Goal: Task Accomplishment & Management: Complete application form

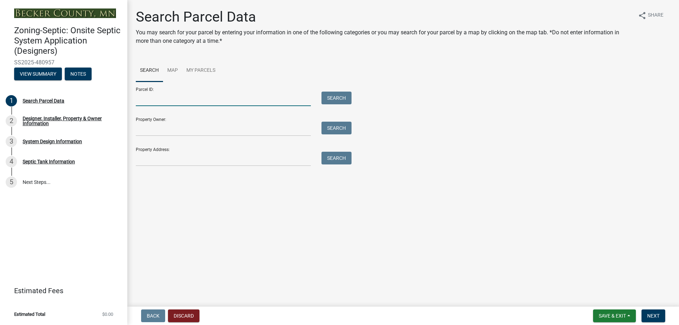
click at [146, 99] on input "Parcel ID:" at bounding box center [223, 99] width 175 height 14
paste input "170269001"
type input "170269001"
click at [346, 99] on button "Search" at bounding box center [336, 98] width 30 height 13
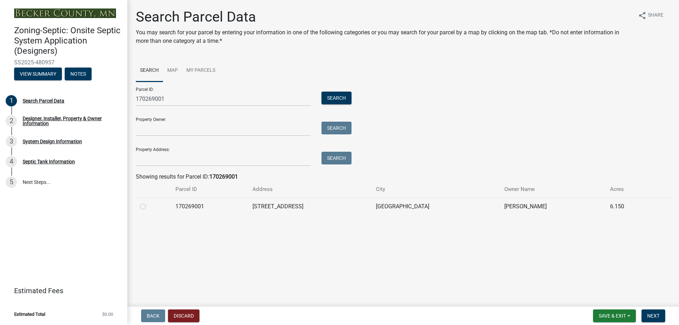
click at [148, 202] on label at bounding box center [148, 202] width 0 height 0
click at [148, 206] on input "radio" at bounding box center [150, 204] width 5 height 5
radio input "true"
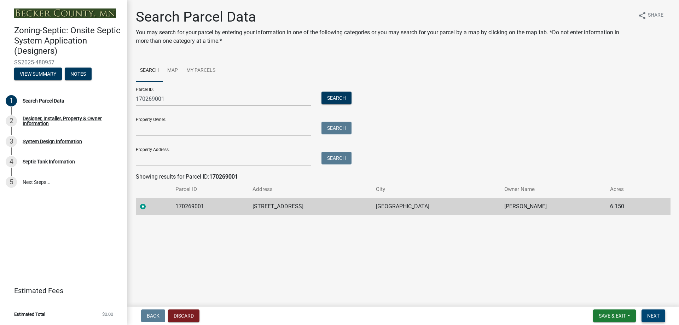
click at [482, 214] on span "Next" at bounding box center [653, 316] width 12 height 6
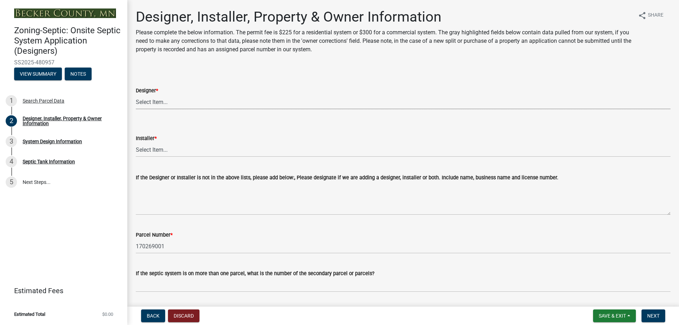
click at [255, 102] on select "Select Item... OTHER – Not listed (please add in next field and we will add to …" at bounding box center [403, 102] width 534 height 14
click at [136, 95] on select "Select Item... OTHER – Not listed (please add in next field and we will add to …" at bounding box center [403, 102] width 534 height 14
select select "addd515a-e427-4986-90b0-e79439bd77fc"
click at [191, 152] on select "Select Item... OTHER – Not listed (please add in next field and we will add to …" at bounding box center [403, 149] width 534 height 14
select select "aa72d6e2-cdab-4596-89a8-46c8d91eb51f"
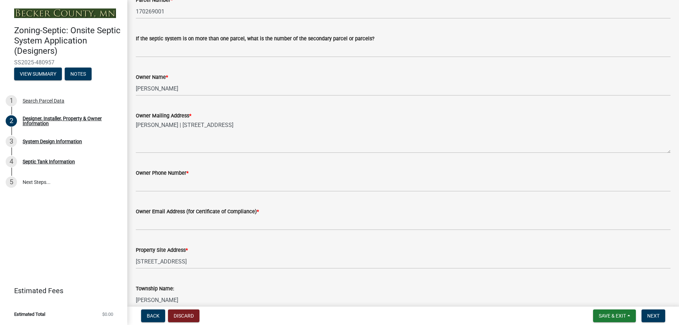
scroll to position [247, 0]
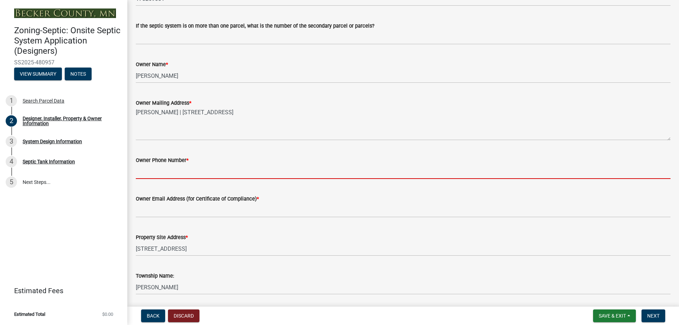
click at [170, 172] on input "Owner Phone Number *" at bounding box center [403, 171] width 534 height 14
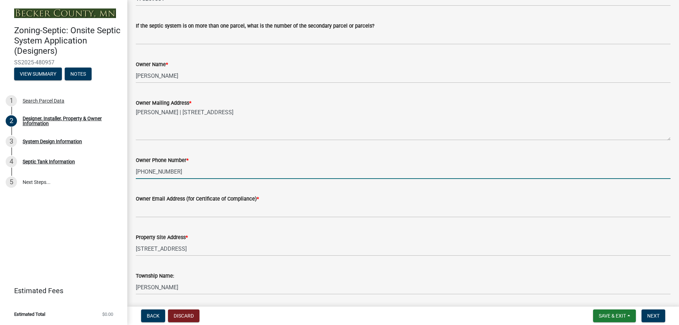
type input "[PHONE_NUMBER]"
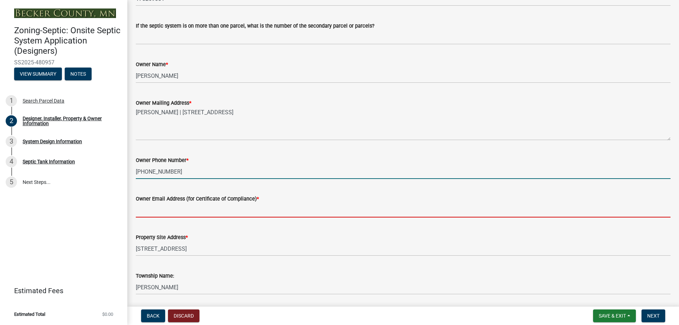
click at [185, 212] on input "Owner Email Address (for Certificate of Compliance) *" at bounding box center [403, 210] width 534 height 14
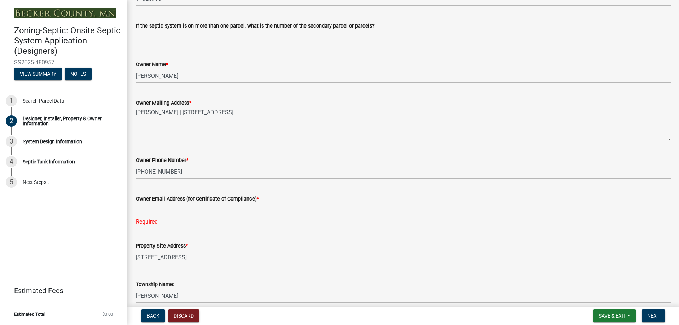
click at [142, 213] on input "Owner Email Address (for Certificate of Compliance) *" at bounding box center [403, 210] width 534 height 14
paste input "[EMAIL_ADDRESS][DOMAIN_NAME]"
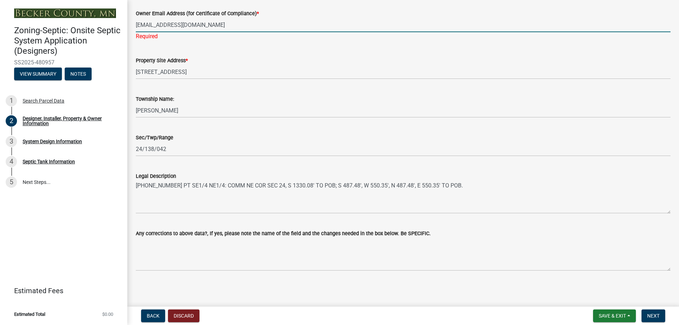
scroll to position [433, 0]
type input "[EMAIL_ADDRESS][DOMAIN_NAME]"
click at [482, 214] on span "Next" at bounding box center [653, 316] width 12 height 6
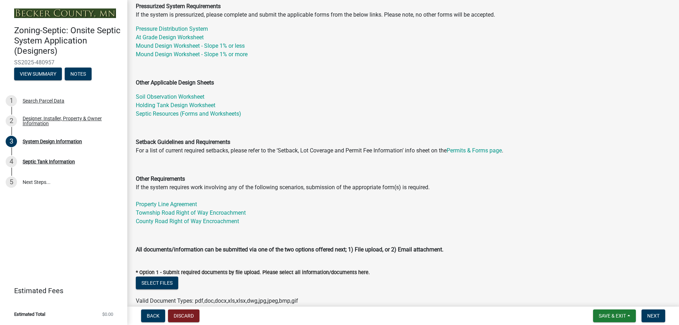
scroll to position [177, 0]
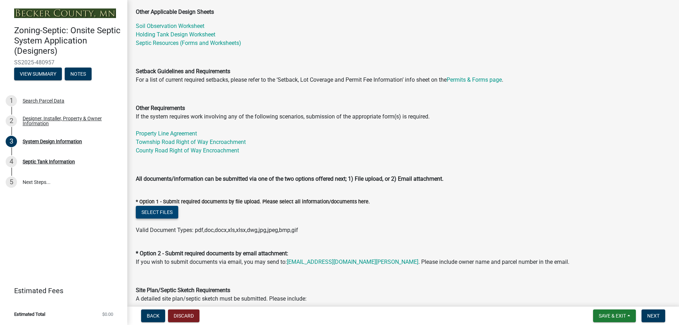
click at [165, 213] on button "Select files" at bounding box center [157, 212] width 42 height 13
click at [156, 211] on button "Select files" at bounding box center [157, 212] width 42 height 13
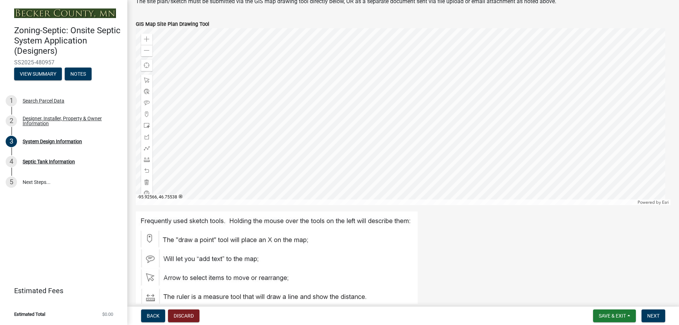
scroll to position [601, 0]
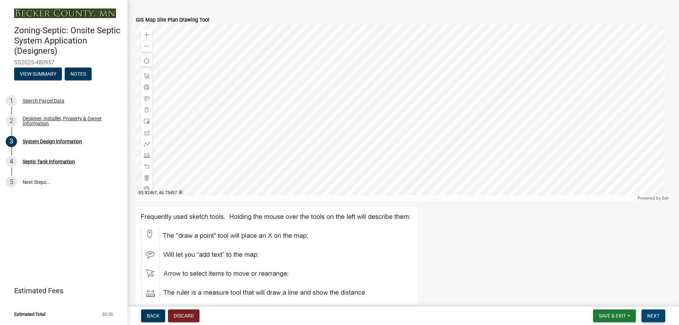
click at [482, 214] on span "Next" at bounding box center [653, 316] width 12 height 6
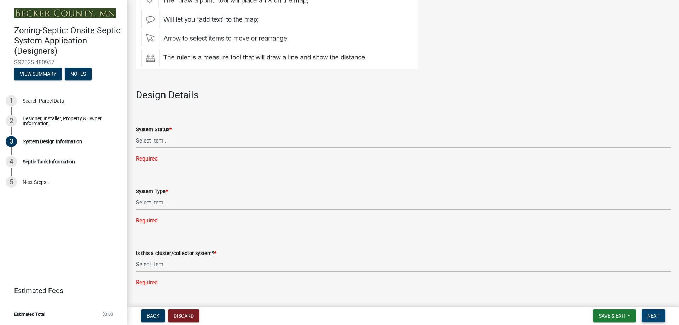
scroll to position [848, 0]
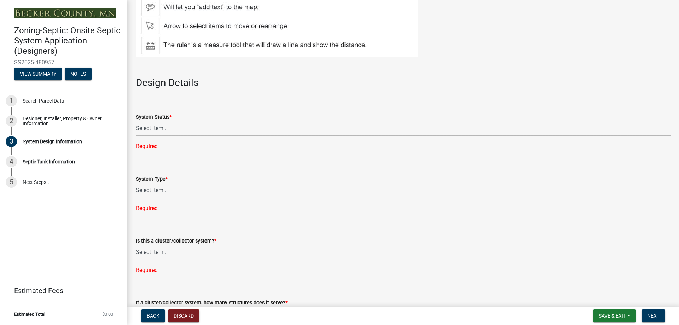
click at [158, 129] on select "Select Item... No Existing System Replacement System Failing System (Cesspool, …" at bounding box center [403, 128] width 534 height 14
click at [136, 121] on select "Select Item... No Existing System Replacement System Failing System (Cesspool, …" at bounding box center [403, 128] width 534 height 14
select select "55497d75-c43f-4635-a730-e0737ce05d56"
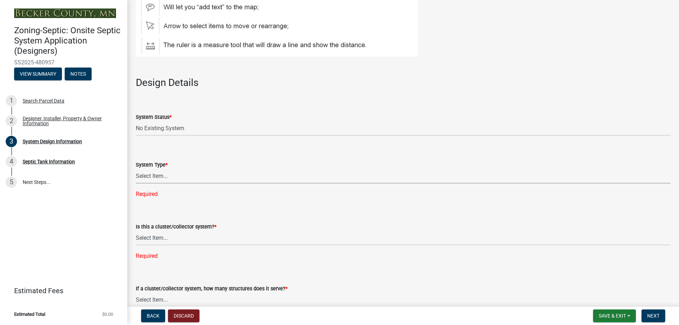
click at [170, 174] on select "Select Item... Type I Type II Type III Type IV Type V" at bounding box center [403, 176] width 534 height 14
click at [136, 169] on select "Select Item... Type I Type II Type III Type IV Type V" at bounding box center [403, 176] width 534 height 14
select select "25258e87-3ef9-4f1c-a5f1-75a1d463abfb"
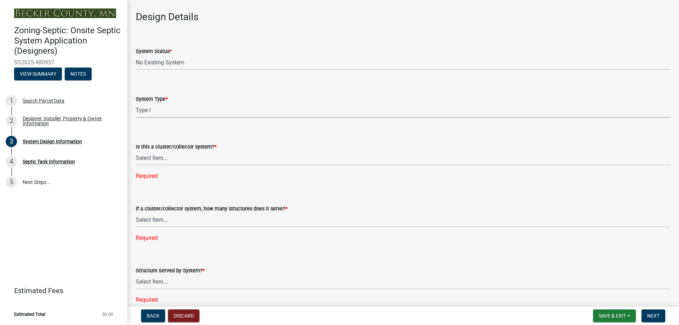
scroll to position [919, 0]
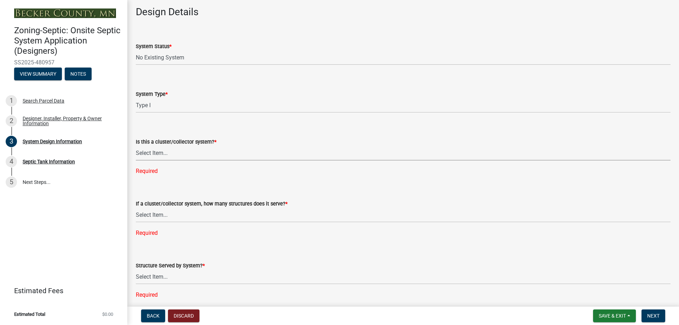
click at [175, 153] on select "Select Item... Yes No" at bounding box center [403, 153] width 534 height 14
click at [136, 146] on select "Select Item... Yes No" at bounding box center [403, 153] width 534 height 14
select select "011fbff4-a41d-4a75-9bd8-71c7e6c69e0d"
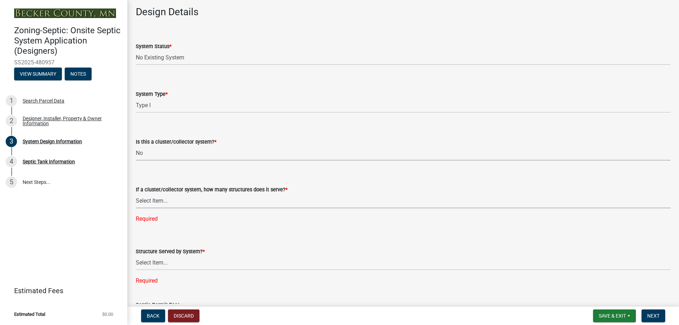
drag, startPoint x: 183, startPoint y: 198, endPoint x: 183, endPoint y: 203, distance: 4.6
click at [183, 199] on select "Select Item... Not a cluster/collector system 1 2 3 4 5 6 7 8 9 10" at bounding box center [403, 201] width 534 height 14
click at [136, 194] on select "Select Item... Not a cluster/collector system 1 2 3 4 5 6 7 8 9 10" at bounding box center [403, 201] width 534 height 14
select select "85fdfef2-2683-4311-b5d5-5505f6411127"
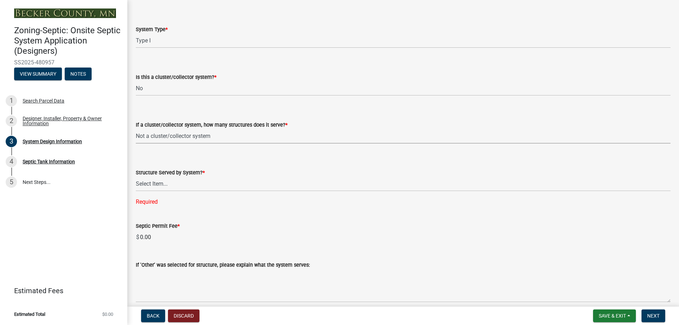
scroll to position [1025, 0]
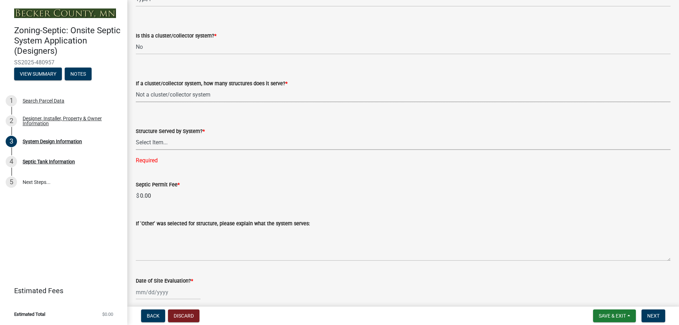
click at [177, 140] on select "Select Item... Commercial Resort Commercial - Non Resort Other Full-Time Dwelli…" at bounding box center [403, 142] width 534 height 14
click at [136, 135] on select "Select Item... Commercial Resort Commercial - Non Resort Other Full-Time Dwelli…" at bounding box center [403, 142] width 534 height 14
select select "d95a9312-c8a1-4ec7-8581-25dbcf440a1f"
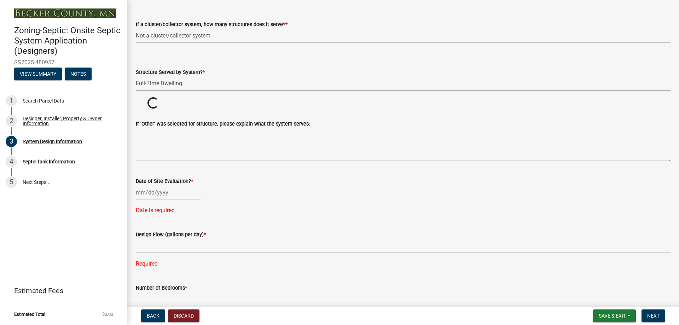
scroll to position [1096, 0]
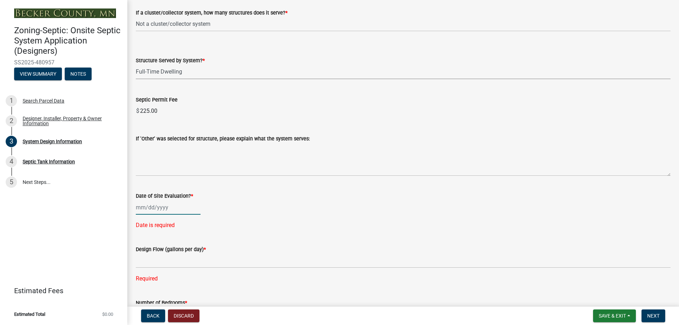
click at [173, 209] on div at bounding box center [168, 207] width 65 height 14
select select "9"
select select "2025"
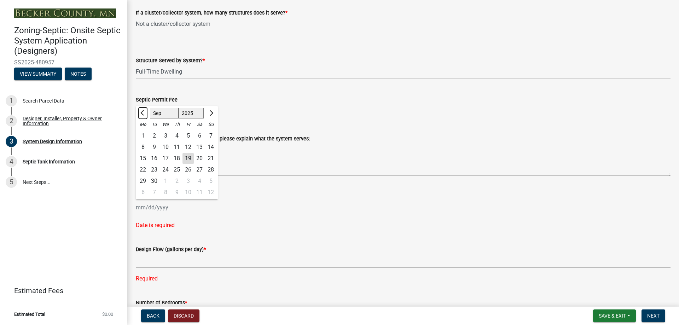
click at [143, 114] on span "Previous month" at bounding box center [142, 112] width 5 height 5
select select "8"
click at [200, 182] on div "30" at bounding box center [199, 180] width 11 height 11
type input "[DATE]"
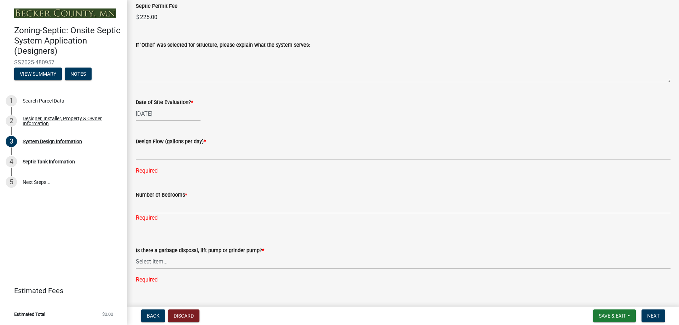
scroll to position [1202, 0]
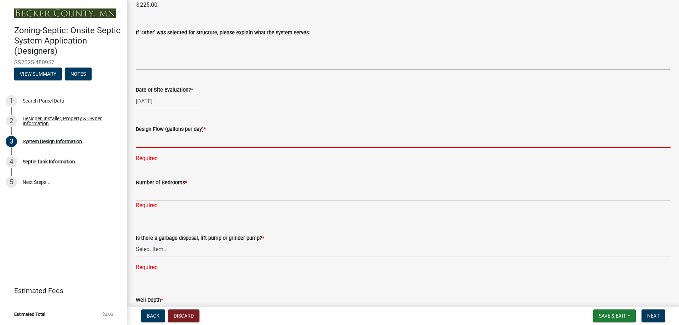
click at [174, 142] on input "text" at bounding box center [403, 140] width 534 height 14
type input "300"
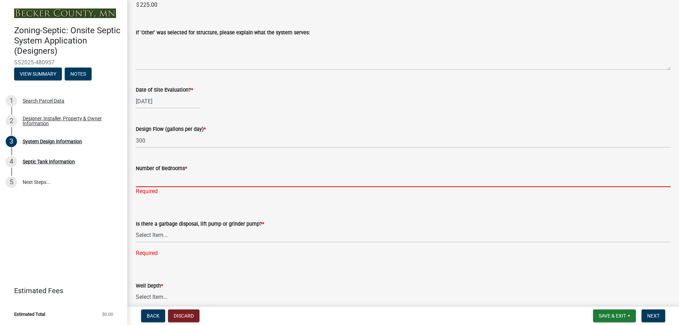
drag, startPoint x: 154, startPoint y: 198, endPoint x: 158, endPoint y: 201, distance: 4.5
click at [154, 198] on wm-data-entity-input "Number of Bedrooms * Required" at bounding box center [403, 177] width 534 height 47
type input "2"
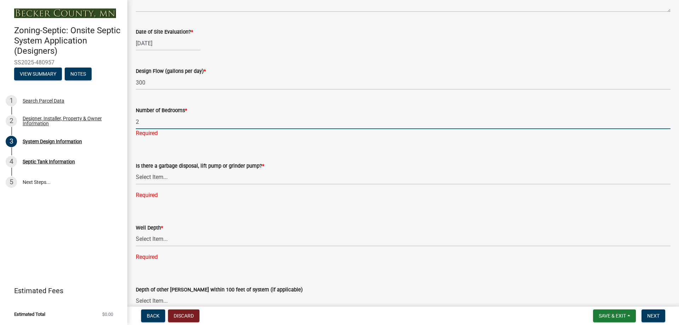
scroll to position [1273, 0]
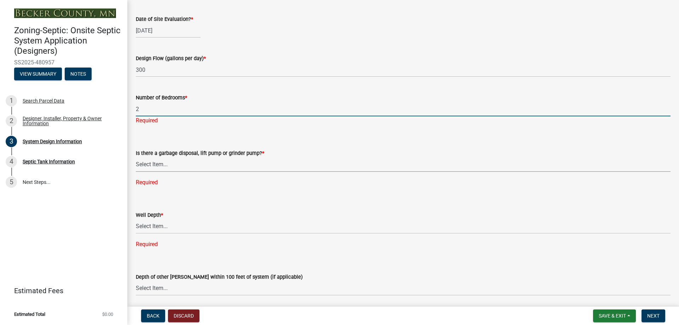
click at [172, 165] on div "Is there a garbage disposal, lift pump or grinder pump? * Select Item... Yes No…" at bounding box center [403, 158] width 534 height 56
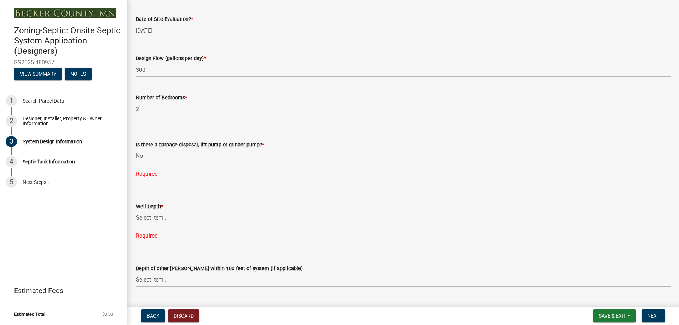
click at [136, 149] on select "Select Item... Yes No" at bounding box center [403, 156] width 534 height 14
select select "ba735beb-519e-40f0-ae20-62d65fc4c46b"
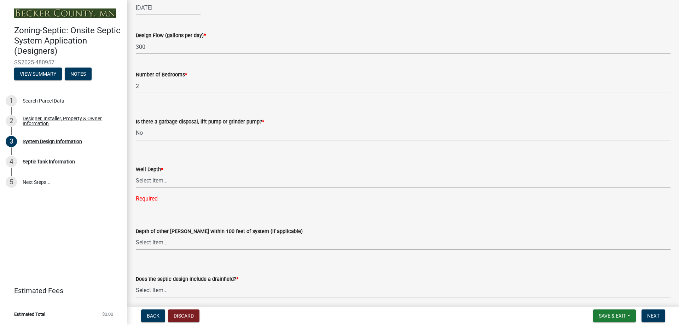
scroll to position [1308, 0]
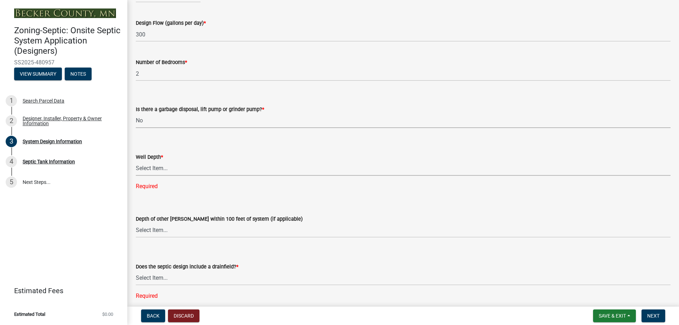
click at [159, 171] on select "Select Item... Deep Well Shallow Well Well not yet installed - To be drilled No…" at bounding box center [403, 168] width 534 height 14
click at [136, 161] on select "Select Item... Deep Well Shallow Well Well not yet installed - To be drilled No…" at bounding box center [403, 168] width 534 height 14
select select "ef698bf5-6172-44c1-9ffb-522c07469aed"
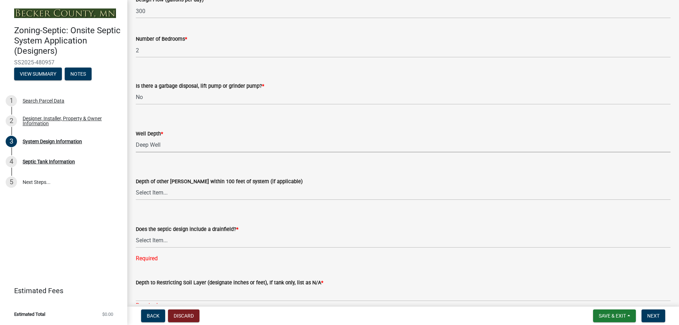
scroll to position [1343, 0]
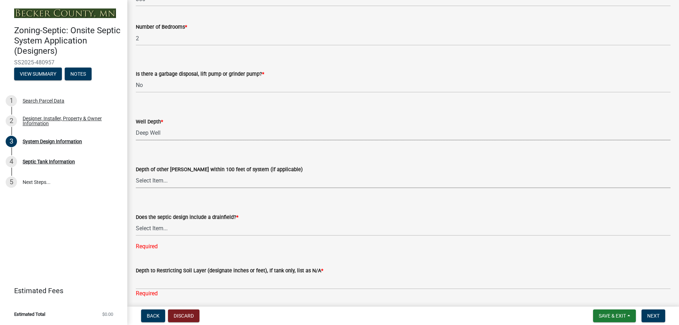
click at [169, 182] on select "Select Item... Deep Well Shallow Well No other [PERSON_NAME]" at bounding box center [403, 181] width 534 height 14
click at [201, 158] on form "Depth of other [PERSON_NAME] within 100 feet of system (if applicable) Select I…" at bounding box center [403, 172] width 534 height 31
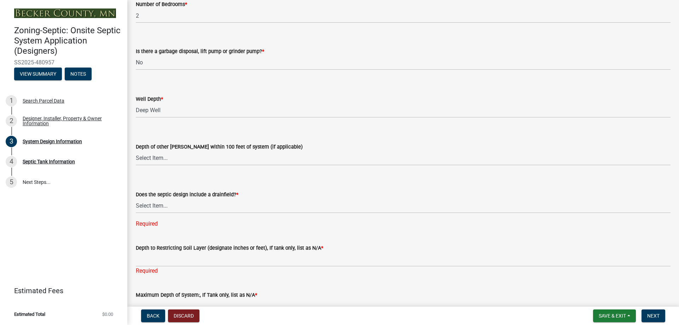
scroll to position [1379, 0]
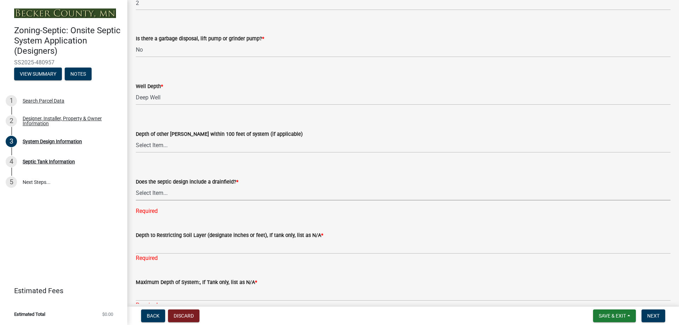
click at [185, 195] on select "Select Item... Yes No Existing - COC must by submitted" at bounding box center [403, 193] width 534 height 14
click at [136, 186] on select "Select Item... Yes No Existing - COC must by submitted" at bounding box center [403, 193] width 534 height 14
select select "a0c59fcd-b61c-4c3a-90a8-e70849750c47"
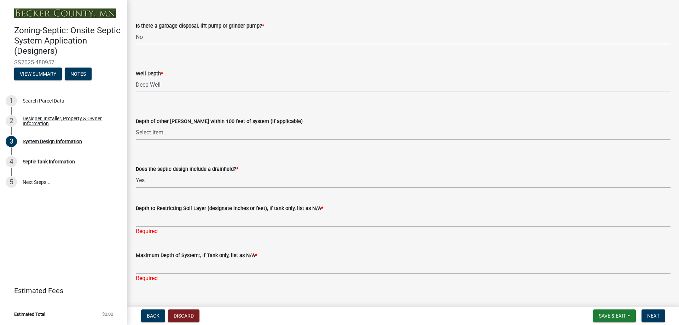
scroll to position [1403, 0]
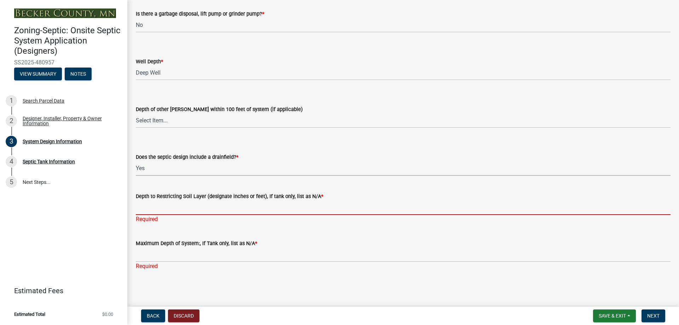
click at [160, 209] on input "Depth to Restricting Soil Layer (designate inches or feet), If tank only, list …" at bounding box center [403, 207] width 534 height 14
type input "84+in"
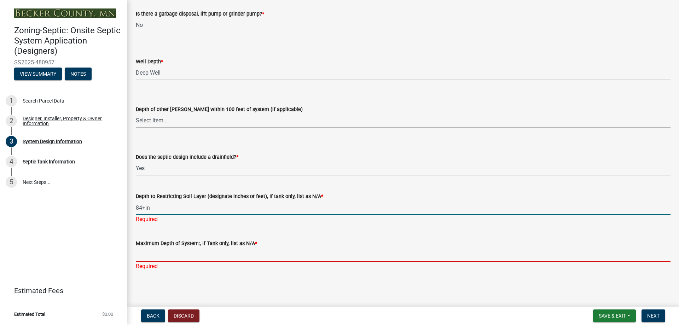
click at [160, 214] on input "Maximum Depth of System:, If Tank only, list as N/A *" at bounding box center [403, 254] width 534 height 14
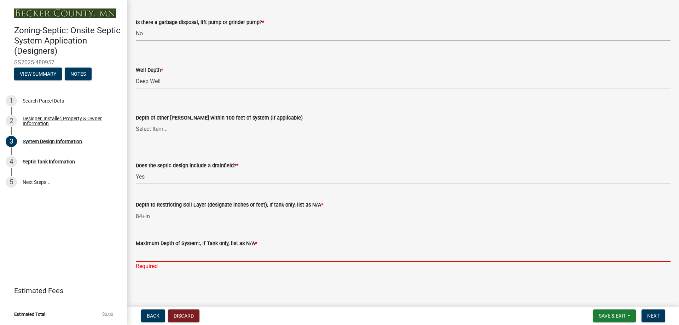
scroll to position [1395, 0]
type input "66in"
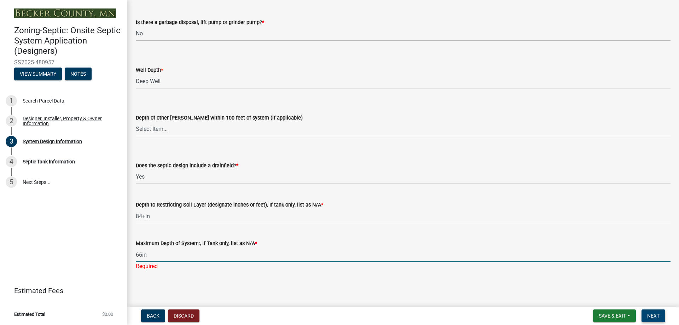
click at [482, 214] on span "Next" at bounding box center [653, 316] width 12 height 6
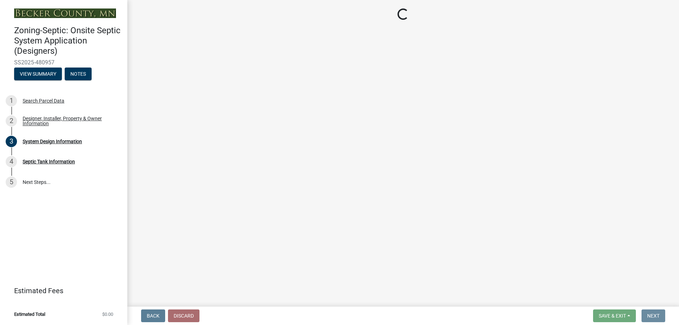
scroll to position [0, 0]
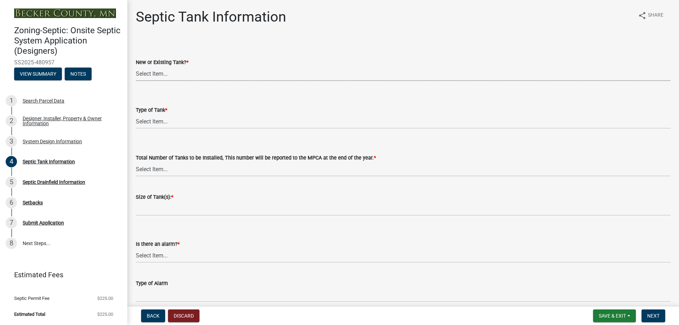
click at [177, 74] on select "Select Item... New Existing Both -New and Existing Tank" at bounding box center [403, 73] width 534 height 14
click at [136, 66] on select "Select Item... New Existing Both -New and Existing Tank" at bounding box center [403, 73] width 534 height 14
select select "f9fbe67c-c1cf-4a63-8ad4-799ce56b7f21"
click at [171, 123] on select "Select Item... Single Septic Tank Compartmented Tank Single Tank plus Compartme…" at bounding box center [403, 121] width 534 height 14
click at [136, 114] on select "Select Item... Single Septic Tank Compartmented Tank Single Tank plus Compartme…" at bounding box center [403, 121] width 534 height 14
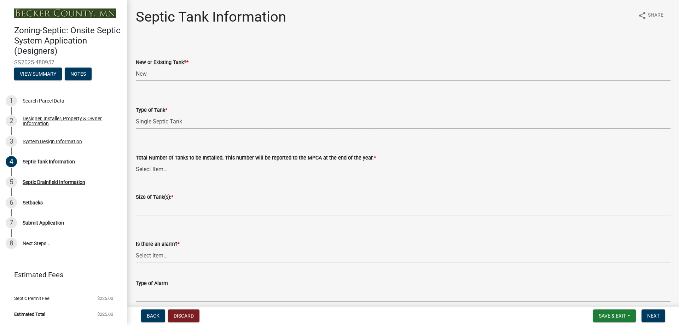
select select "755580e7-6a23-4f31-b987-1fba436fc27e"
click at [181, 169] on select "Select Item... 0 1 2 3 4" at bounding box center [403, 169] width 534 height 14
click at [136, 162] on select "Select Item... 0 1 2 3 4" at bounding box center [403, 169] width 534 height 14
select select "52556460-45fa-4026-a6c2-c70bb0823cb5"
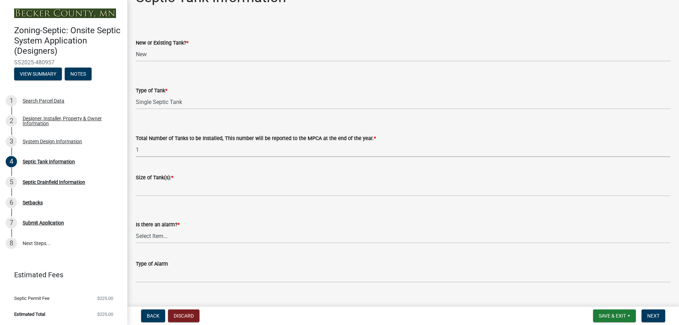
scroll to position [35, 0]
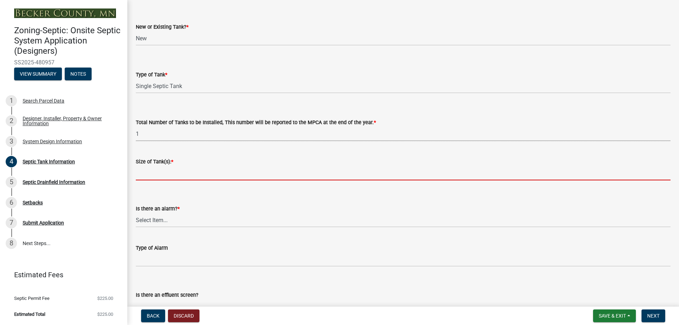
click at [175, 171] on input "Size of Tank(s): *" at bounding box center [403, 173] width 534 height 14
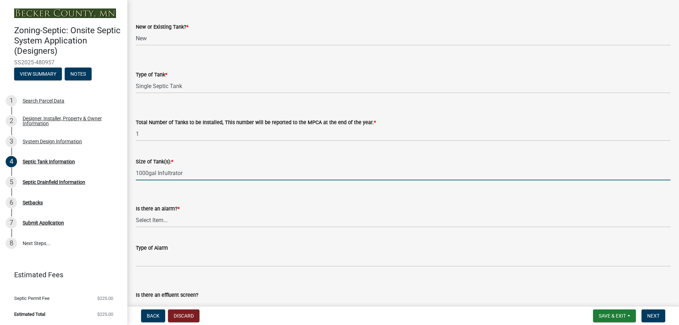
type input "1000gal Infultrator"
click at [167, 214] on select "Select Item... Yes No" at bounding box center [403, 220] width 534 height 14
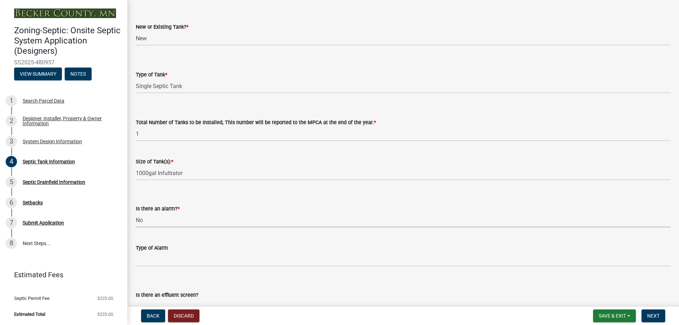
click at [136, 213] on select "Select Item... Yes No" at bounding box center [403, 220] width 534 height 14
select select "16f08e72-e833-4cd6-9035-d5a26ecbf3c9"
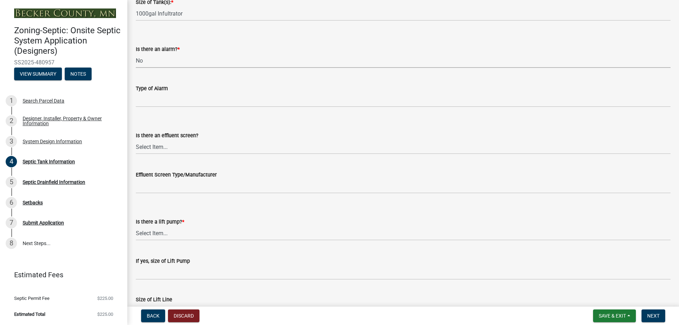
scroll to position [212, 0]
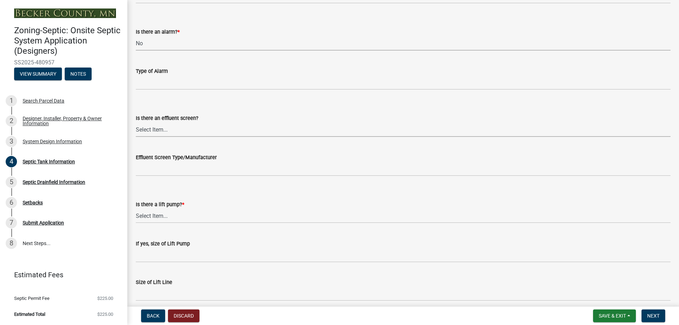
drag, startPoint x: 179, startPoint y: 129, endPoint x: 178, endPoint y: 135, distance: 5.3
click at [179, 129] on select "Select Item... Yes No" at bounding box center [403, 129] width 534 height 14
click at [136, 122] on select "Select Item... Yes No" at bounding box center [403, 129] width 534 height 14
select select "a956bcdf-8f12-4f61-bfc1-a6e229dc0595"
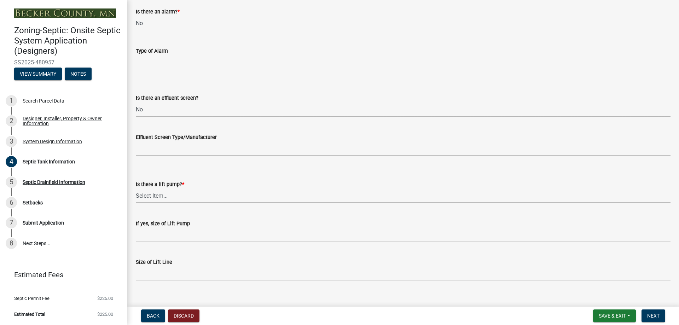
scroll to position [242, 0]
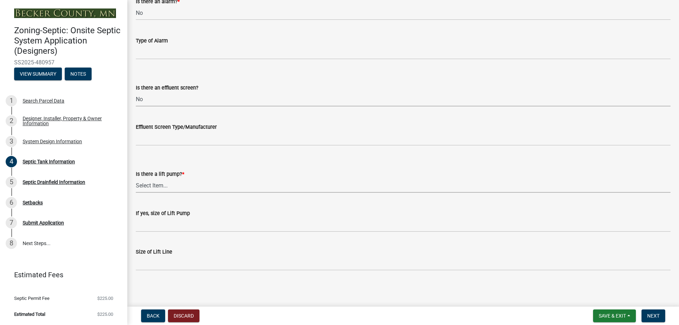
click at [163, 185] on select "Select Item... Yes No" at bounding box center [403, 185] width 534 height 14
click at [136, 178] on select "Select Item... Yes No" at bounding box center [403, 185] width 534 height 14
select select "ba43cfd8-3223-4e93-a41d-8bc71aa45820"
click at [482, 214] on span "Next" at bounding box center [653, 316] width 12 height 6
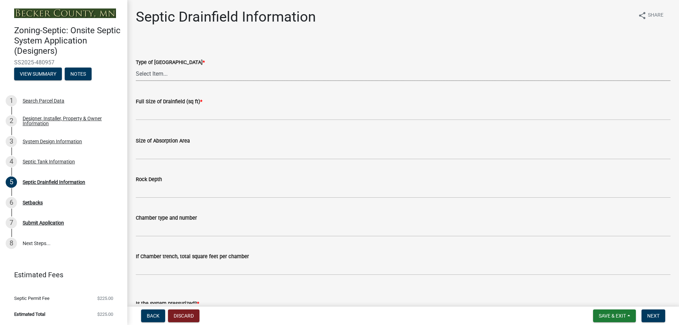
click at [183, 72] on select "Select Item... Chamber Trench Rock Trench Gravelless Mound Pressure Bed Seepage…" at bounding box center [403, 73] width 534 height 14
click at [136, 66] on select "Select Item... Chamber Trench Rock Trench Gravelless Mound Pressure Bed Seepage…" at bounding box center [403, 73] width 534 height 14
select select "aff5a67c-96fc-4cda-a582-7f2b3a4cd22a"
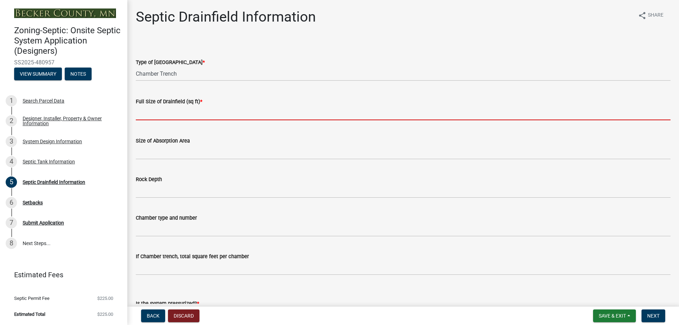
click at [188, 117] on input "text" at bounding box center [403, 113] width 534 height 14
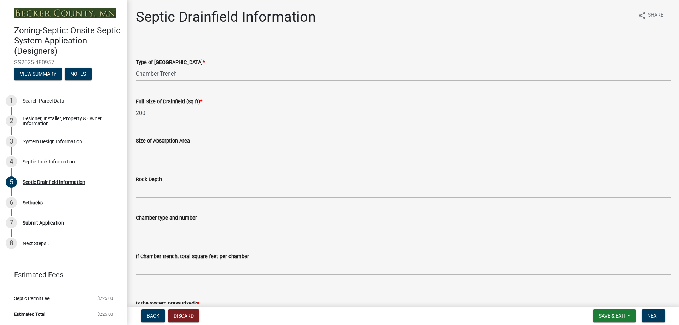
type input "200"
click at [218, 92] on div "Full Size of Drainfield (sq ft) * 200" at bounding box center [403, 103] width 534 height 33
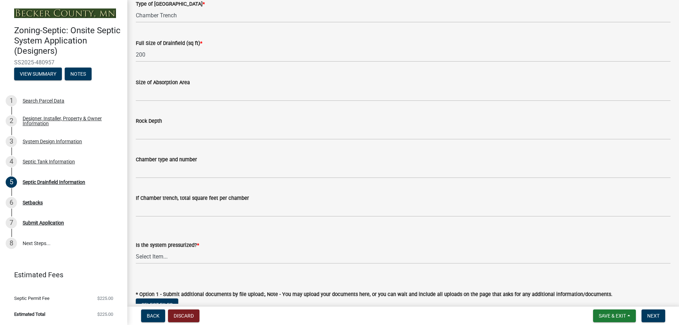
scroll to position [71, 0]
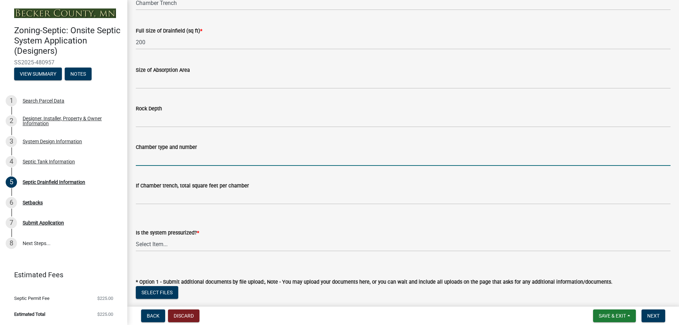
click at [169, 160] on input "Chamber type and number" at bounding box center [403, 158] width 534 height 14
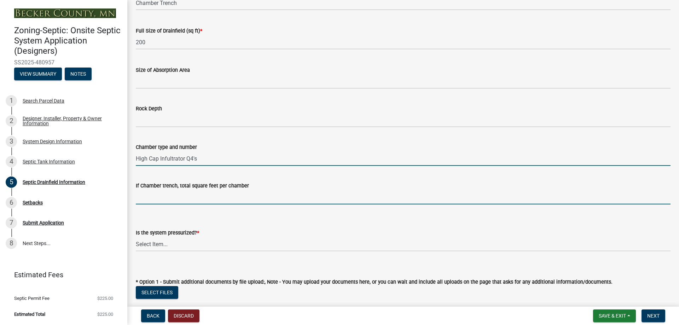
click at [176, 199] on input "If Chamber trench, total square feet per chamber" at bounding box center [403, 197] width 534 height 14
click at [207, 157] on input "High Cap Infultrator Q4's" at bounding box center [403, 158] width 534 height 14
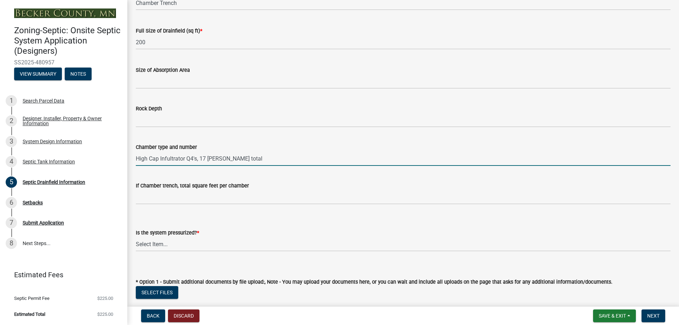
scroll to position [106, 0]
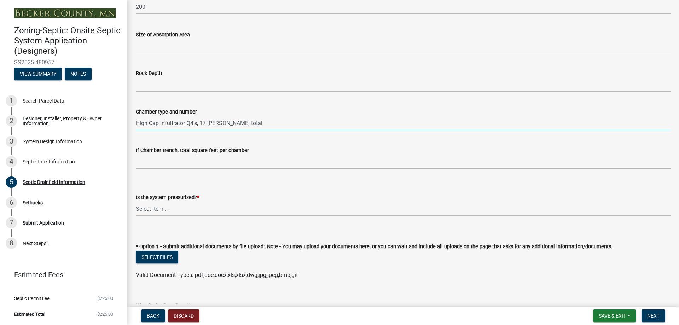
type input "High Cap Infultrator Q4's, 17 [PERSON_NAME] total"
click at [177, 209] on select "Select Item... Yes No" at bounding box center [403, 208] width 534 height 14
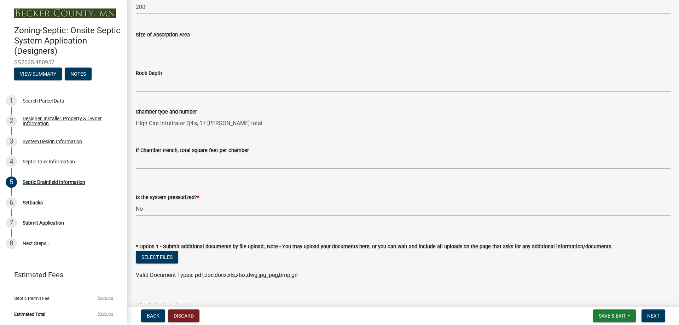
click at [136, 201] on select "Select Item... Yes No" at bounding box center [403, 208] width 534 height 14
select select "8e987edc-9e69-430b-9b11-ad589d3299ec"
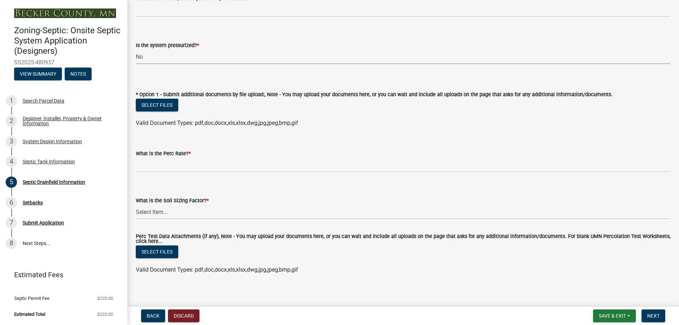
scroll to position [263, 0]
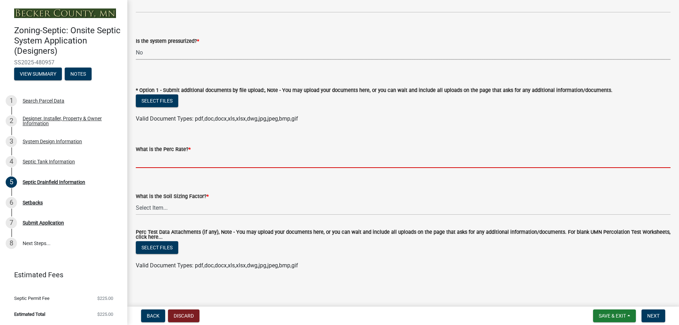
click at [194, 162] on input "What is the Perc Rate? *" at bounding box center [403, 160] width 534 height 14
type input "0.1-5"
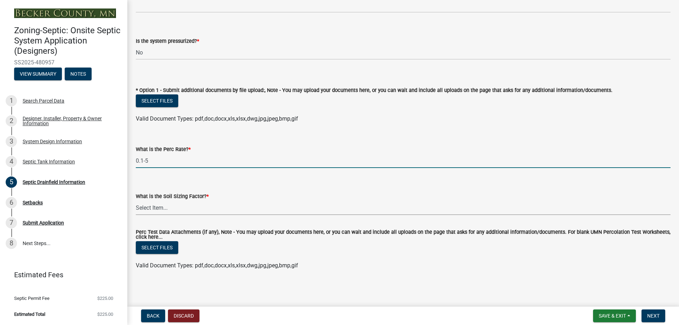
click at [187, 202] on select "Select Item... 0.00 0.24 0.45 0.50 0.60 0.78 .83 1.27 1.67" at bounding box center [403, 207] width 534 height 14
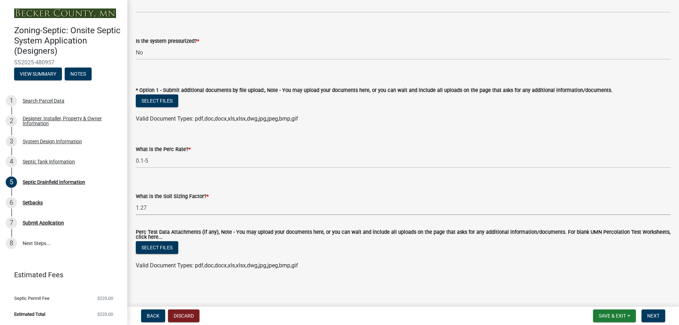
click at [136, 200] on select "Select Item... 0.00 0.24 0.45 0.50 0.60 0.78 .83 1.27 1.67" at bounding box center [403, 207] width 534 height 14
select select "52684610-3c7f-46a6-906a-038873286f5a"
click at [482, 214] on span "Next" at bounding box center [653, 316] width 12 height 6
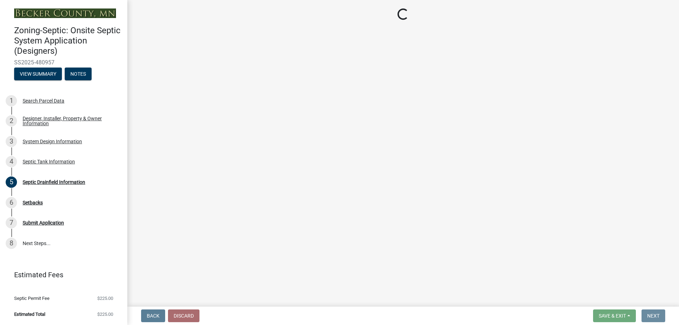
scroll to position [0, 0]
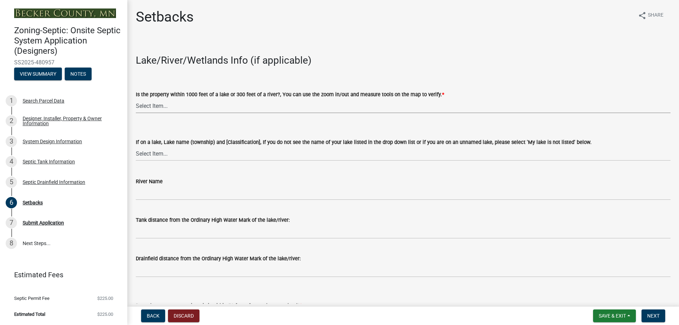
click at [182, 106] on select "Select Item... Yes No" at bounding box center [403, 106] width 534 height 14
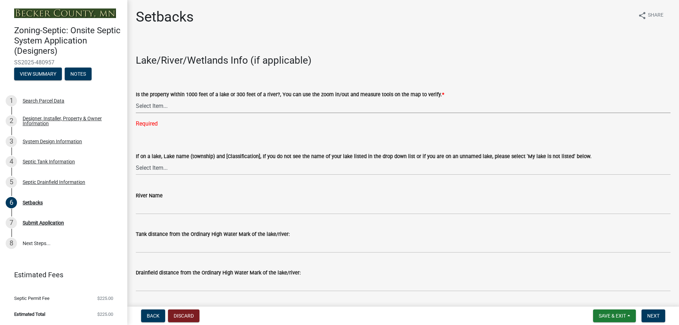
drag, startPoint x: 171, startPoint y: 105, endPoint x: 172, endPoint y: 112, distance: 7.1
click at [172, 105] on select "Select Item... Yes No" at bounding box center [403, 106] width 534 height 14
click at [136, 99] on select "Select Item... Yes No" at bounding box center [403, 106] width 534 height 14
select select "479aafb6-b6e6-4f54-9b3a-e9d3c09fb6b0"
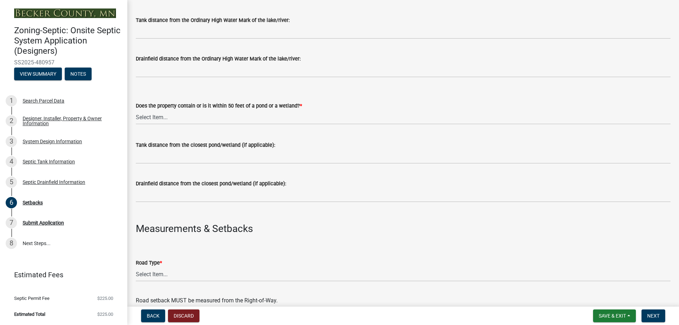
scroll to position [212, 0]
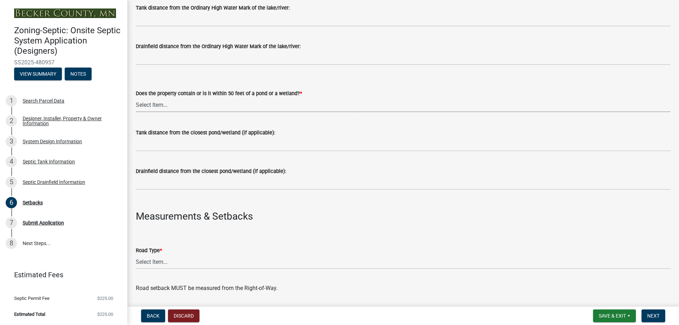
drag, startPoint x: 172, startPoint y: 106, endPoint x: 172, endPoint y: 110, distance: 3.9
click at [172, 106] on select "Select Item... Yes No" at bounding box center [403, 105] width 534 height 14
click at [136, 98] on select "Select Item... Yes No" at bounding box center [403, 105] width 534 height 14
select select "23044af5-43bb-4cf5-8aef-2716db2ce5fc"
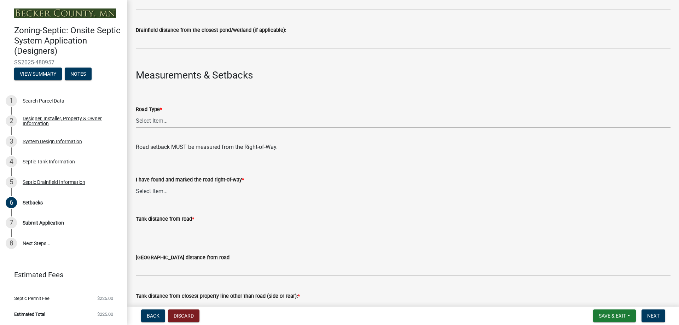
scroll to position [353, 0]
click at [169, 120] on select "Select Item... State County Public / Township Private Easement [GEOGRAPHIC_DATA]" at bounding box center [403, 120] width 534 height 14
click at [136, 113] on select "Select Item... State County Public / Township Private Easement [GEOGRAPHIC_DATA]" at bounding box center [403, 120] width 534 height 14
select select "21af9b93-f494-48c6-91ae-235d36c6c939"
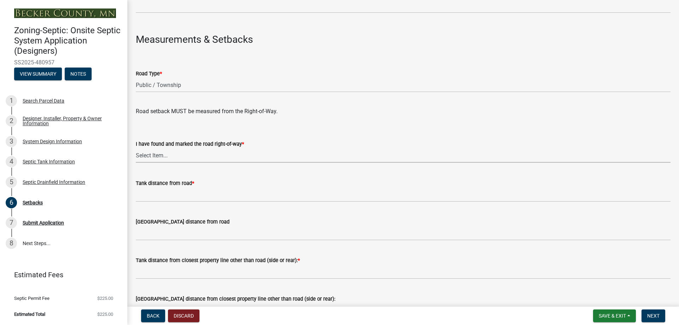
click at [169, 156] on select "Select Item... Yes No" at bounding box center [403, 155] width 534 height 14
click at [136, 148] on select "Select Item... Yes No" at bounding box center [403, 155] width 534 height 14
select select "2c0c9673-cfd8-4d5e-8ea6-73593e257713"
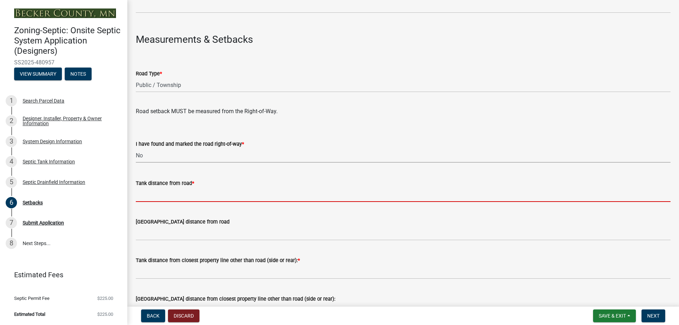
click at [164, 194] on input "Tank distance from road *" at bounding box center [403, 194] width 534 height 14
type input "200ft +"
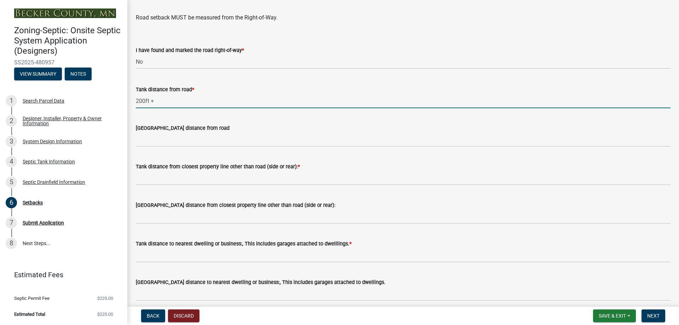
scroll to position [495, 0]
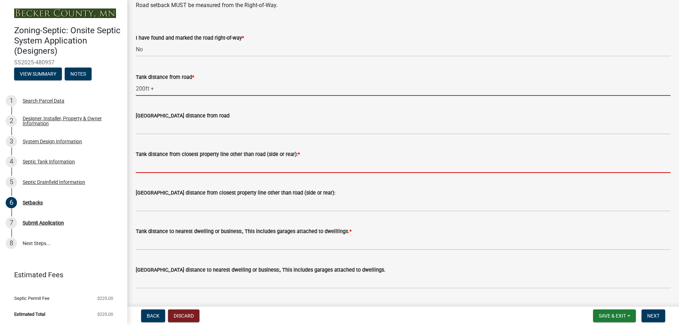
click at [176, 168] on input "Tank distance from closest property line other than road (side or rear): *" at bounding box center [403, 165] width 534 height 14
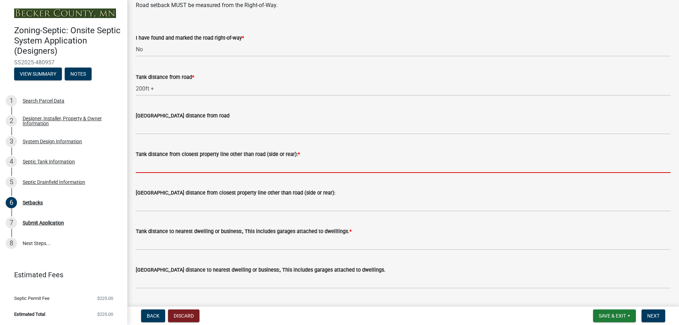
type input "50ft +"
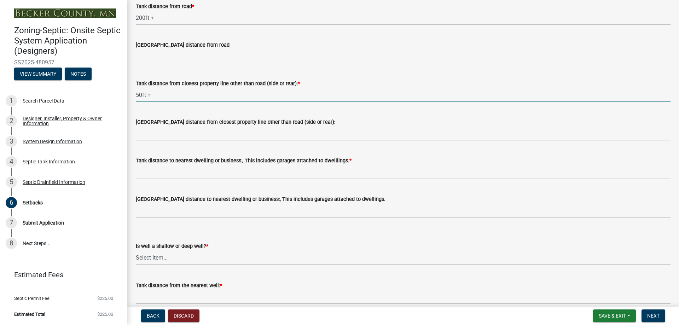
scroll to position [601, 0]
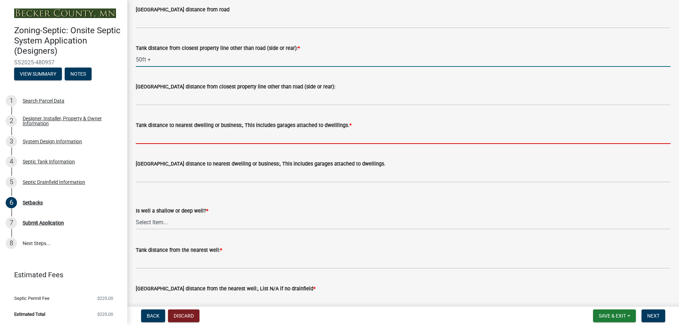
click at [210, 139] on input "Tank distance to nearest dwelling or business:, This includes garages attached …" at bounding box center [403, 136] width 534 height 14
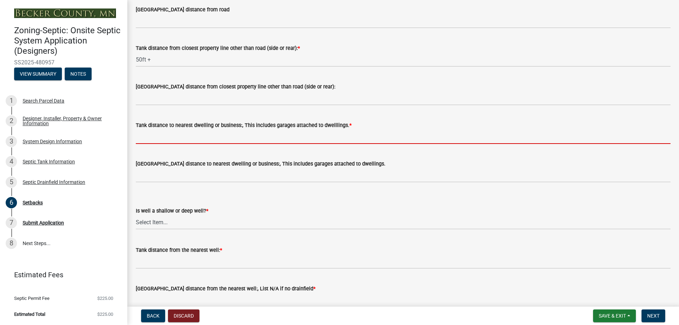
type input "10ft+"
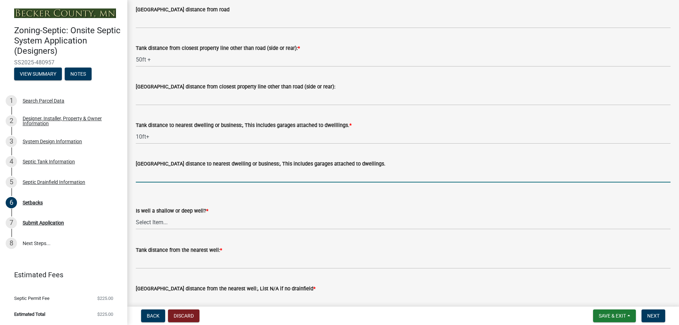
click at [188, 177] on input "[GEOGRAPHIC_DATA] distance to nearest dwelling or business:, This includes gara…" at bounding box center [403, 175] width 534 height 14
type input "20ft+"
click at [179, 214] on select "Select Item... Deep Well Shallow Well No Well - Connected or to be connected to…" at bounding box center [403, 222] width 534 height 14
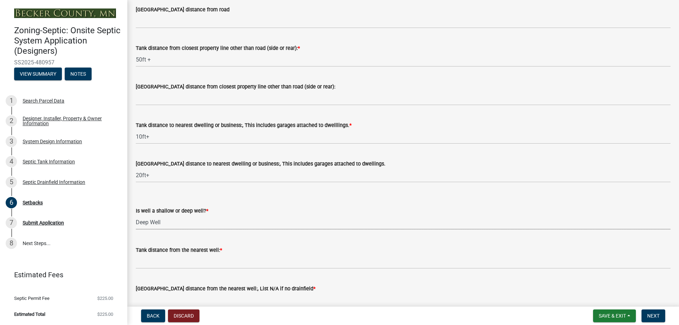
click at [136, 214] on select "Select Item... Deep Well Shallow Well No Well - Connected or to be connected to…" at bounding box center [403, 222] width 534 height 14
select select "cf78f1da-f066-4305-88a2-864abad1fa52"
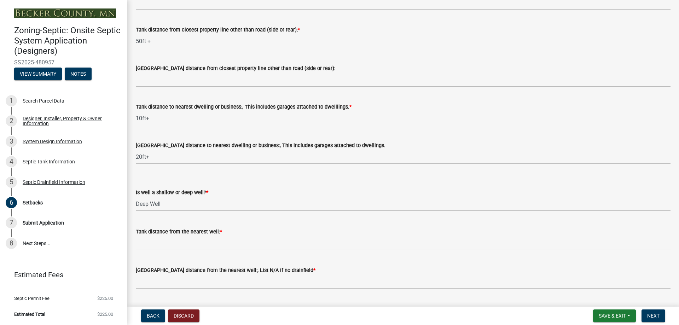
scroll to position [638, 0]
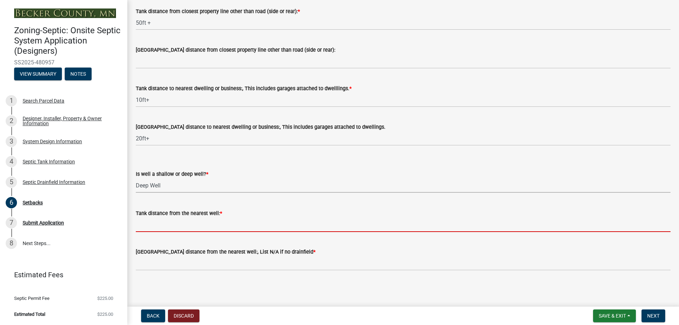
click at [177, 214] on input "Tank distance from the nearest well: *" at bounding box center [403, 224] width 534 height 14
type input "80ft+"
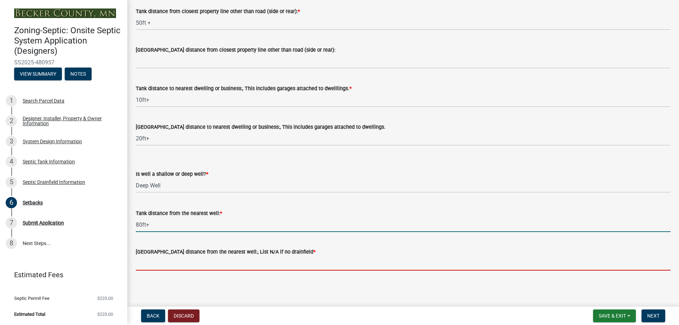
click at [187, 214] on input "[GEOGRAPHIC_DATA] distance from the nearest well:, List N/A if no drainfield *" at bounding box center [403, 263] width 534 height 14
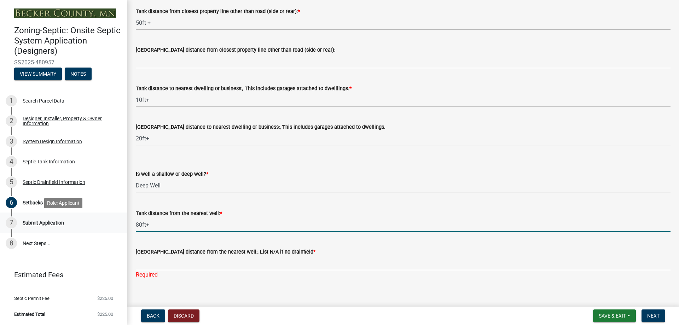
drag, startPoint x: 162, startPoint y: 225, endPoint x: 123, endPoint y: 223, distance: 38.9
click at [123, 214] on div "Zoning-Septic: Onsite Septic System Application (Designers) SS2025-480957 View …" at bounding box center [339, 162] width 679 height 325
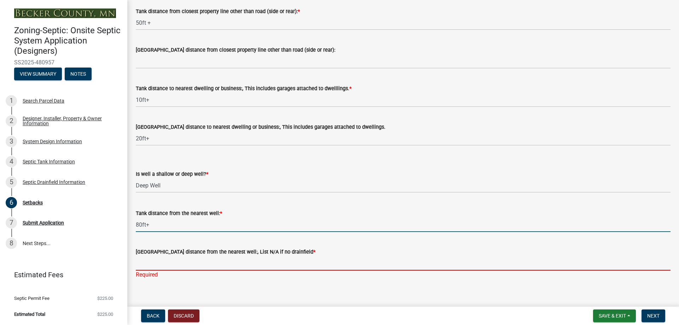
click at [152, 214] on input "[GEOGRAPHIC_DATA] distance from the nearest well:, List N/A if no drainfield *" at bounding box center [403, 263] width 534 height 14
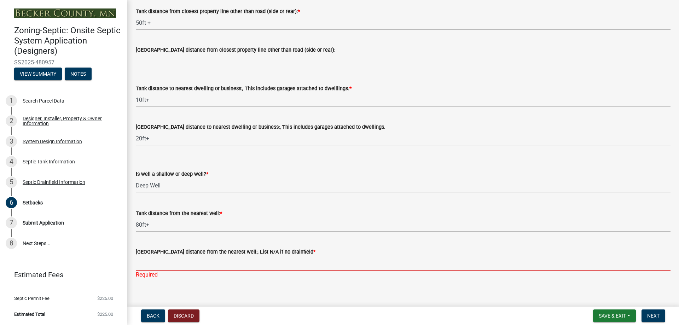
paste input "80ft+"
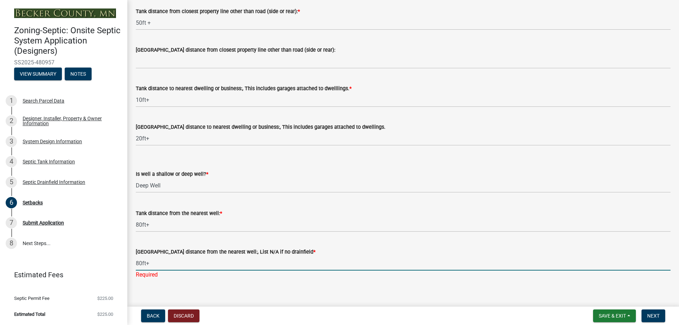
type input "80ft+"
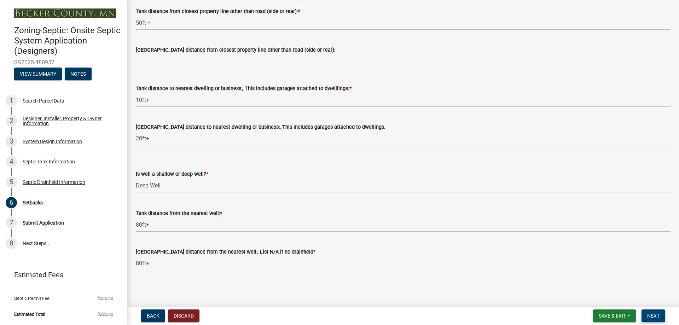
click at [482, 214] on button "Next" at bounding box center [653, 315] width 24 height 13
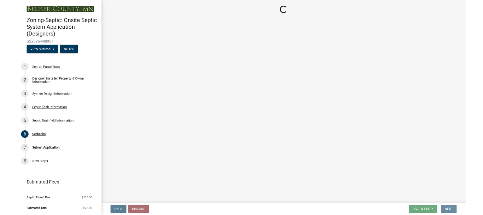
scroll to position [0, 0]
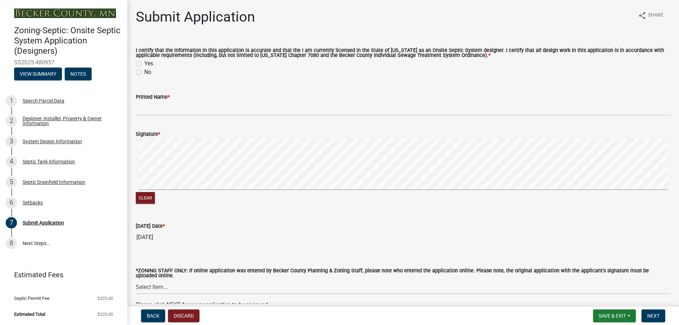
click at [144, 64] on label "Yes" at bounding box center [148, 63] width 9 height 8
click at [144, 64] on input "Yes" at bounding box center [146, 61] width 5 height 5
radio input "true"
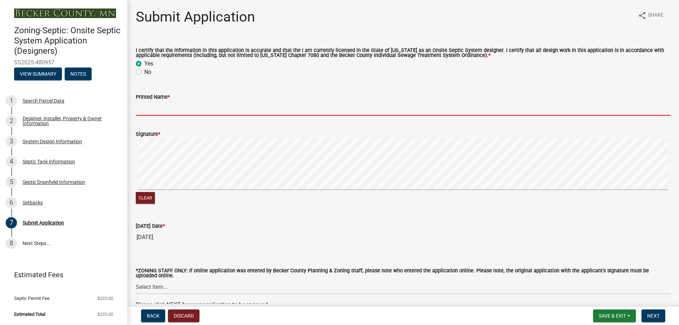
click at [151, 109] on input "Printed Name *" at bounding box center [403, 108] width 534 height 14
type input "[PERSON_NAME]"
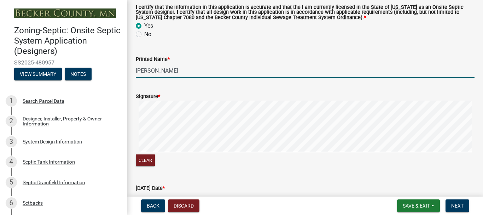
scroll to position [106, 0]
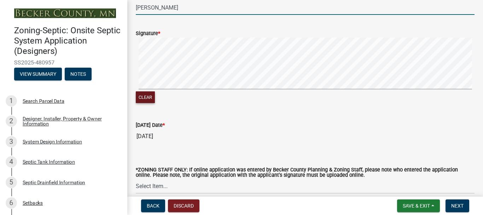
click at [150, 96] on button "Clear" at bounding box center [145, 97] width 19 height 12
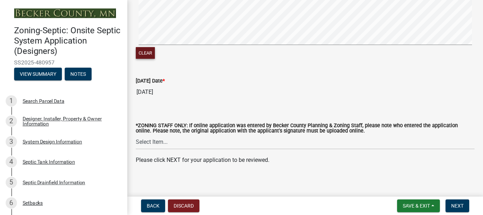
scroll to position [155, 0]
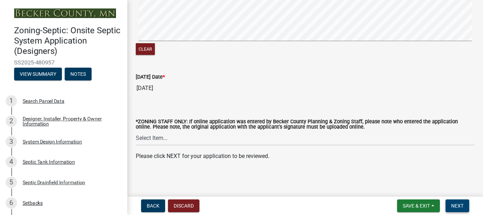
click at [457, 206] on span "Next" at bounding box center [457, 206] width 12 height 6
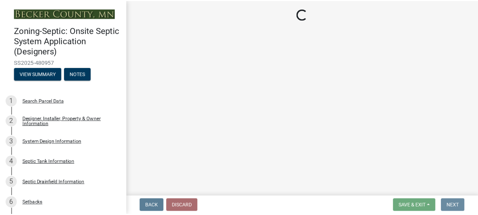
scroll to position [0, 0]
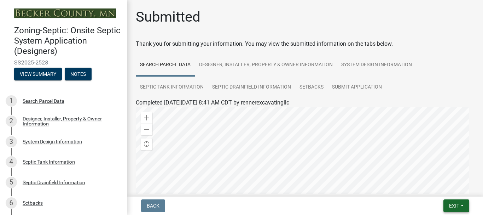
click at [459, 206] on span "Exit" at bounding box center [454, 206] width 10 height 6
click at [434, 187] on button "Save & Exit" at bounding box center [441, 187] width 57 height 17
